Goal: Find specific page/section: Find specific page/section

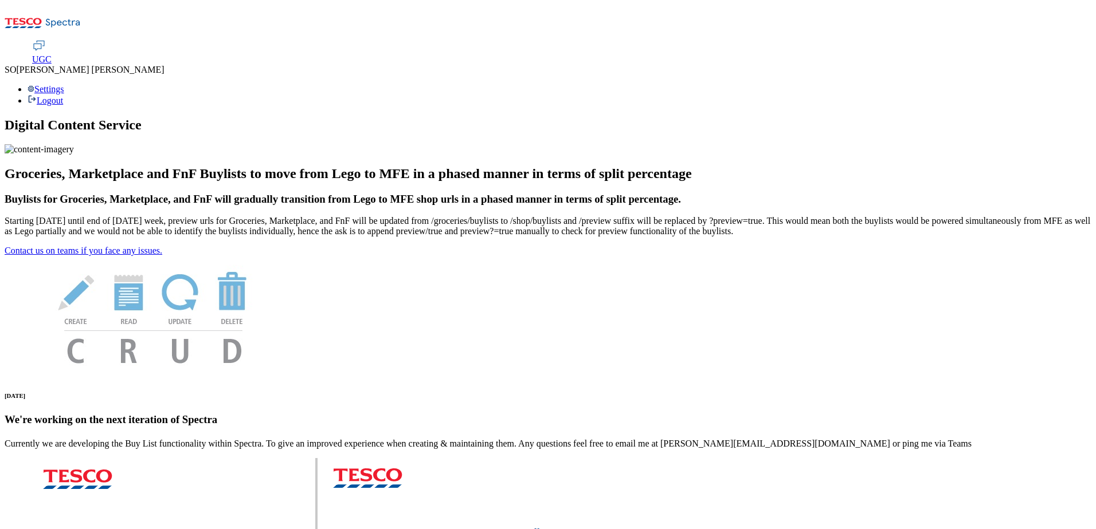
click at [52, 54] on span "UGC" at bounding box center [41, 59] width 19 height 10
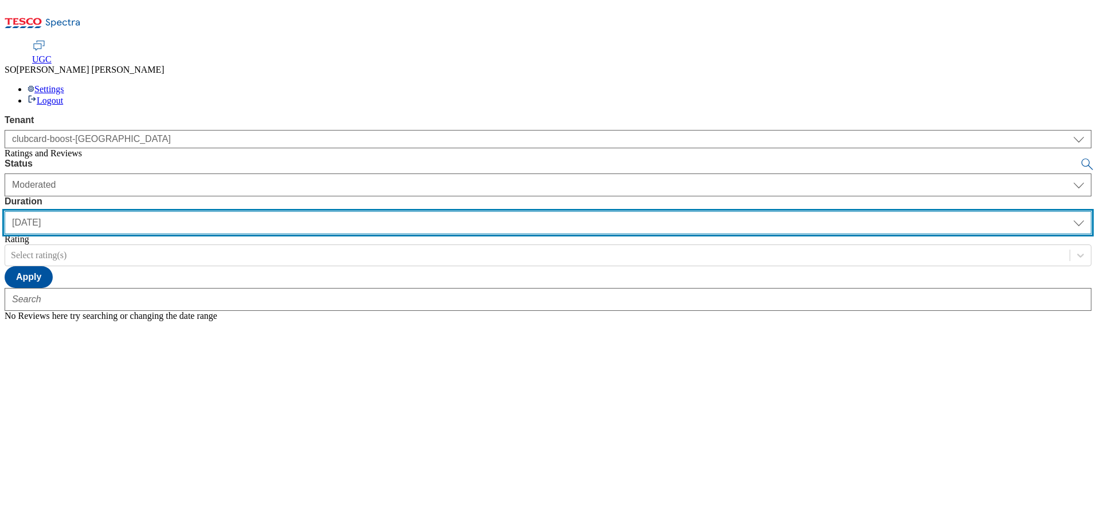
click at [371, 211] on select "yesterday last7days last30days All custom" at bounding box center [548, 222] width 1086 height 23
select select "All"
click at [270, 211] on select "yesterday last7days last30days All custom" at bounding box center [548, 222] width 1086 height 23
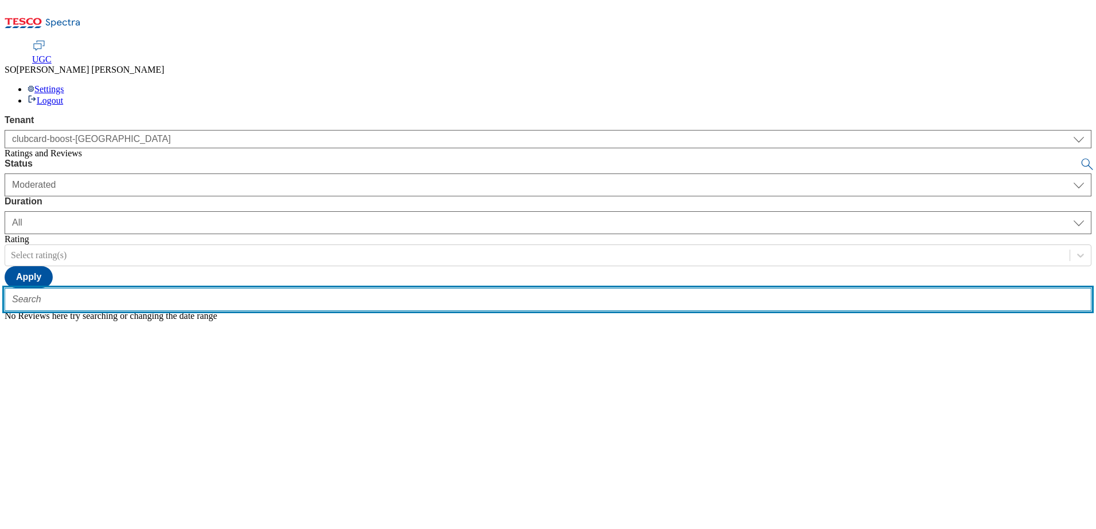
click at [242, 288] on input "text" at bounding box center [548, 299] width 1086 height 23
paste input "trn:tesco:ugc:rnr:uuid:ca7e6b27-dde8-4752-bad0-2c38ad41eff7"
type input "trn:tesco:ugc:rnr:uuid:ca7e6b27-dde8-4752-bad0-2c38ad41eff7"
click at [1079, 159] on button "submit" at bounding box center [1087, 164] width 16 height 11
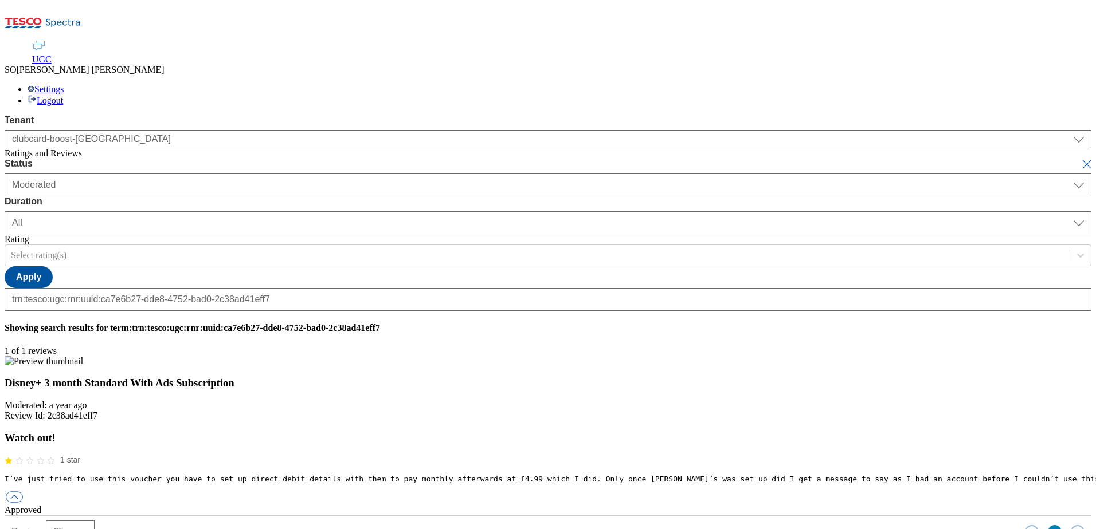
scroll to position [0, 0]
click at [1079, 159] on button "submit" at bounding box center [1087, 164] width 16 height 11
select select "yesterday"
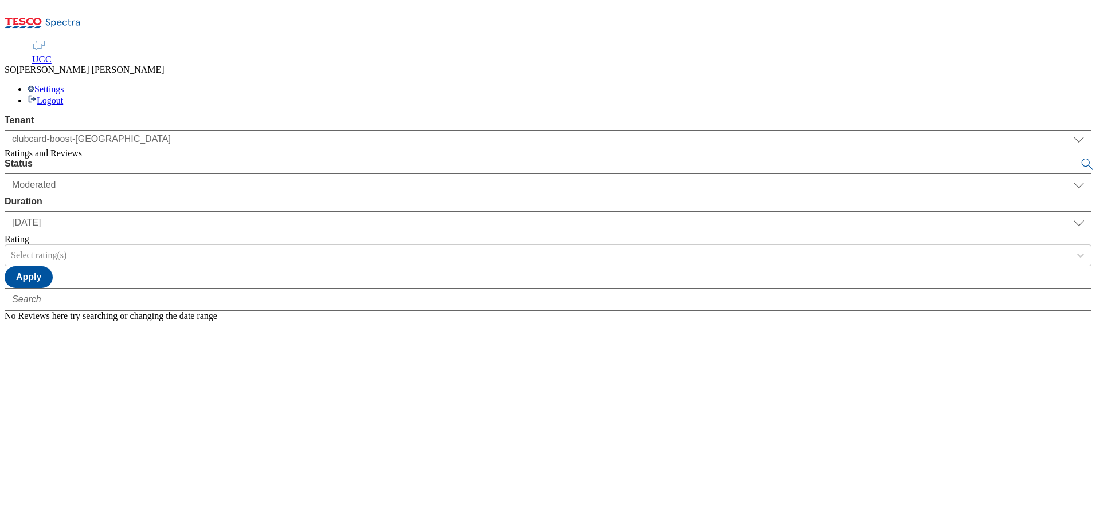
click at [1073, 84] on div "Settings Logout" at bounding box center [548, 95] width 1086 height 22
click at [63, 96] on link "Logout" at bounding box center [46, 101] width 36 height 10
